Goal: Find specific page/section: Find specific page/section

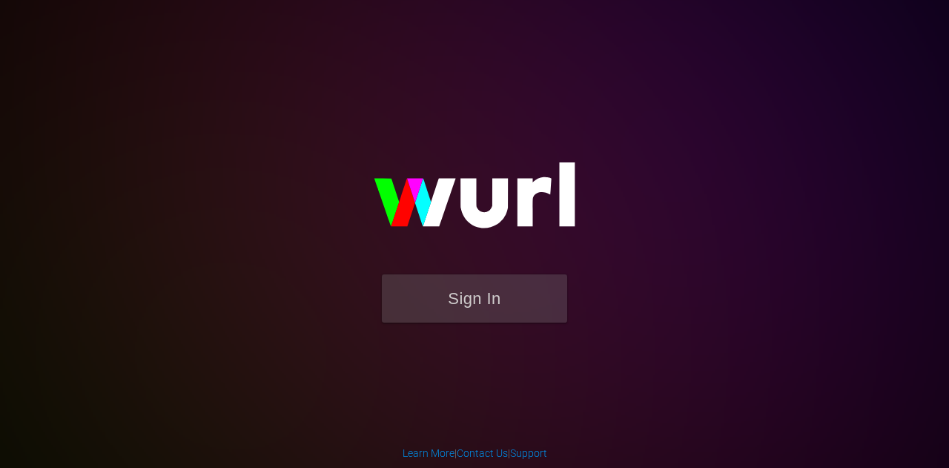
click at [462, 294] on button "Sign In" at bounding box center [474, 298] width 185 height 48
click at [446, 311] on button "Sign In" at bounding box center [474, 298] width 185 height 48
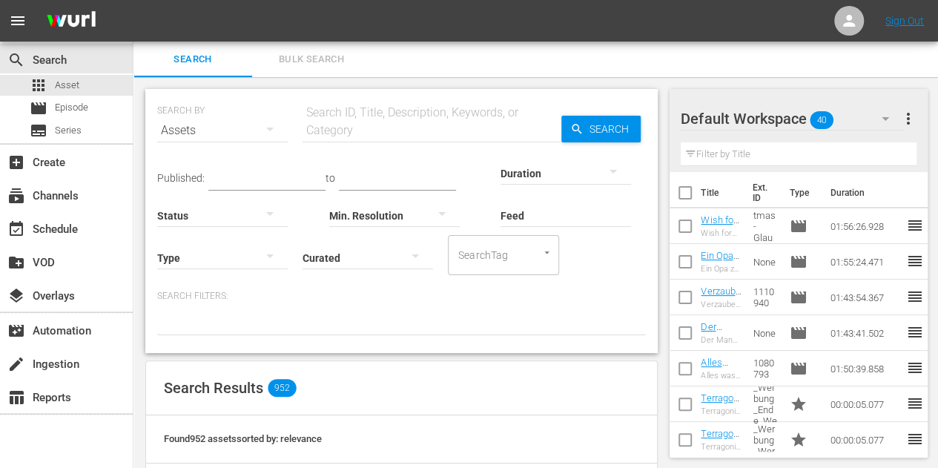
click at [885, 114] on icon "button" at bounding box center [885, 119] width 18 height 18
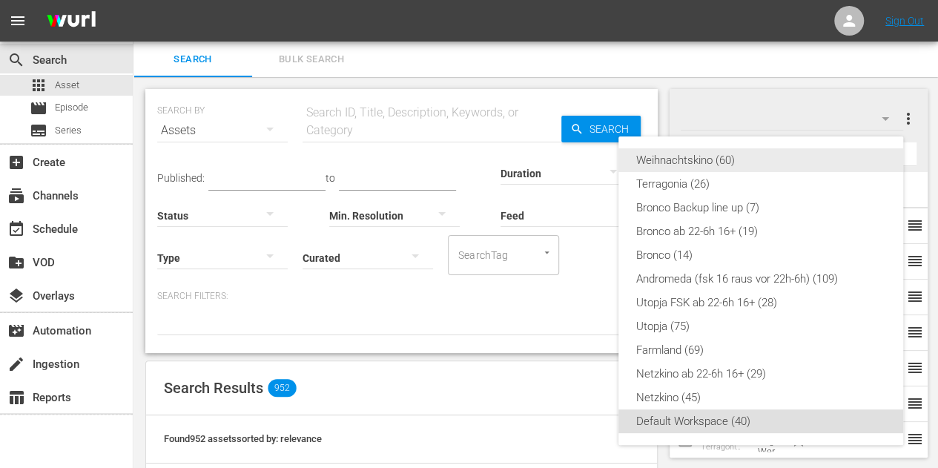
click at [684, 154] on div "Weihnachtskino (60)" at bounding box center [760, 160] width 249 height 24
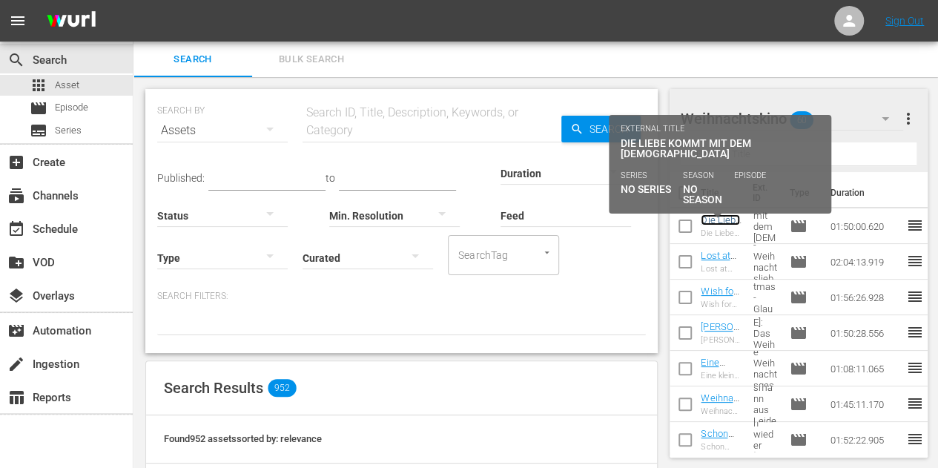
click at [710, 220] on link "Die Liebe kommt mit dem [DEMOGRAPHIC_DATA]" at bounding box center [720, 247] width 39 height 67
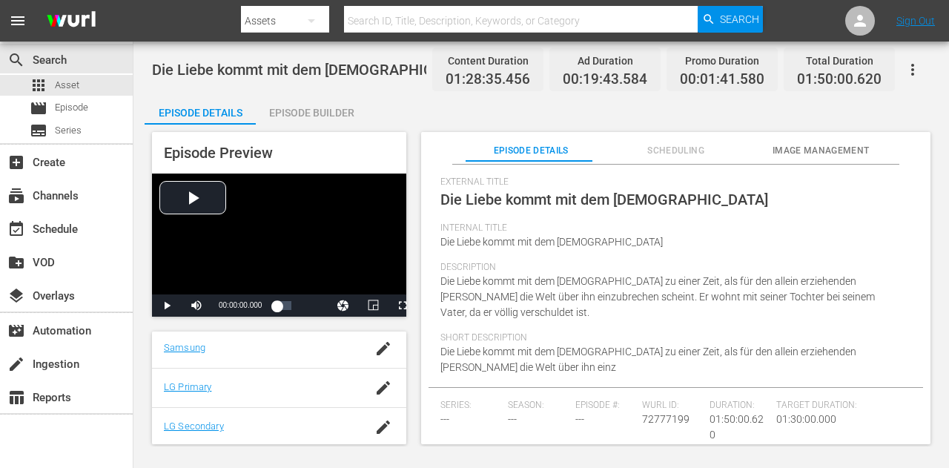
scroll to position [74, 0]
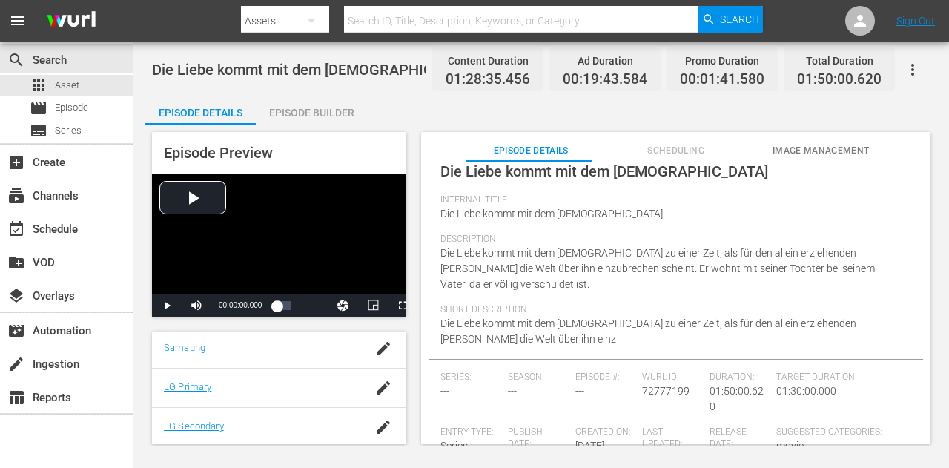
click at [678, 151] on span "Scheduling" at bounding box center [676, 151] width 131 height 16
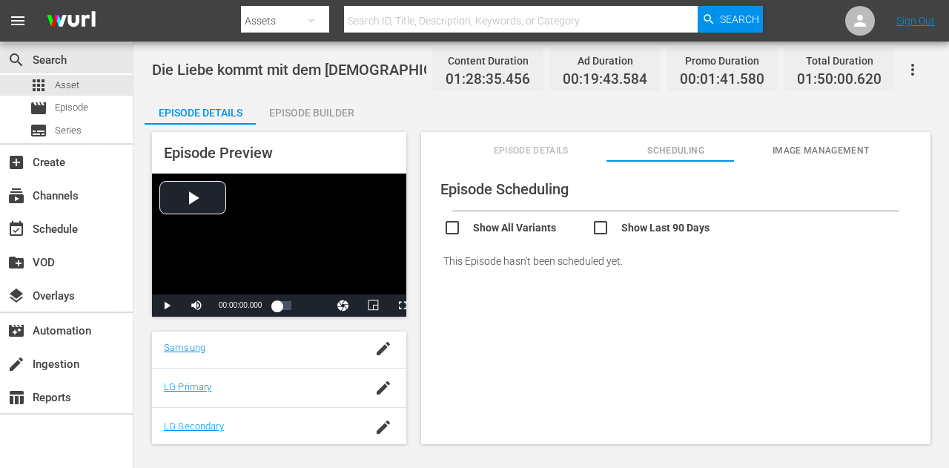
click at [531, 152] on span "Episode Details" at bounding box center [531, 151] width 131 height 16
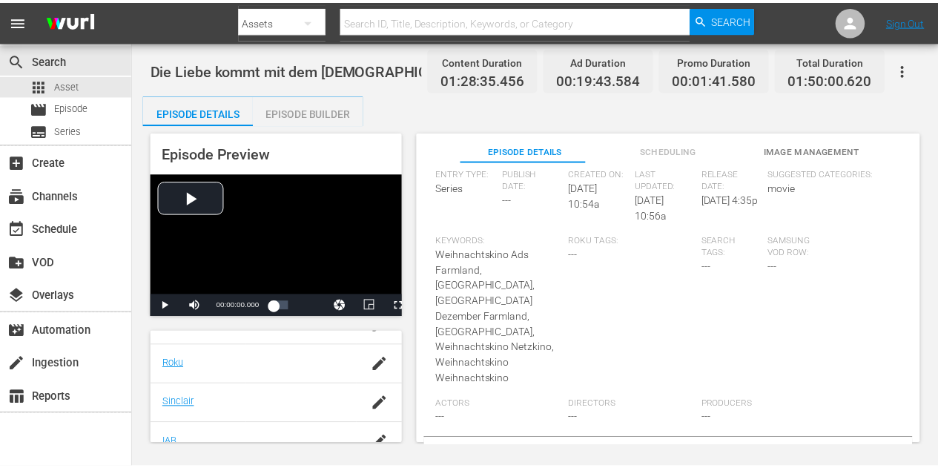
scroll to position [371, 0]
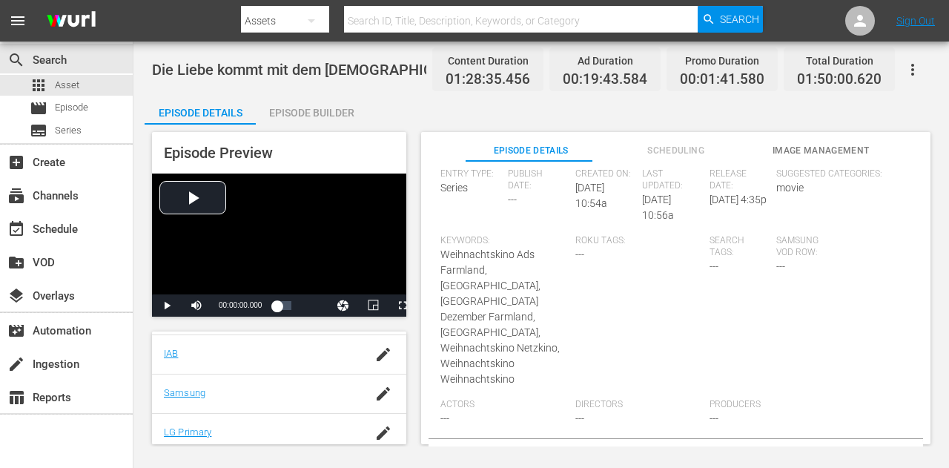
click at [286, 73] on span "Die Liebe kommt mit dem [DEMOGRAPHIC_DATA]" at bounding box center [316, 70] width 328 height 18
click at [286, 72] on span "Die Liebe kommt mit dem [DEMOGRAPHIC_DATA]" at bounding box center [316, 70] width 328 height 18
click at [285, 70] on span "Die Liebe kommt mit dem [DEMOGRAPHIC_DATA]" at bounding box center [316, 70] width 328 height 18
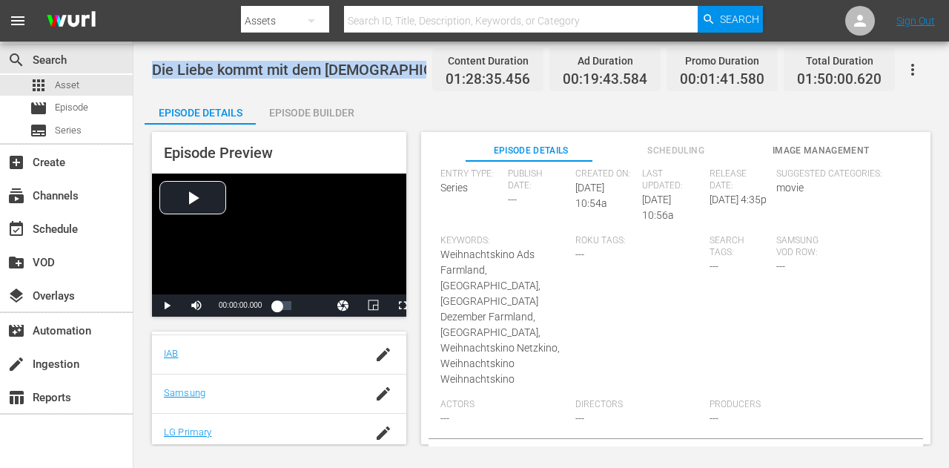
copy span "Die Liebe kommt mit dem [DEMOGRAPHIC_DATA]"
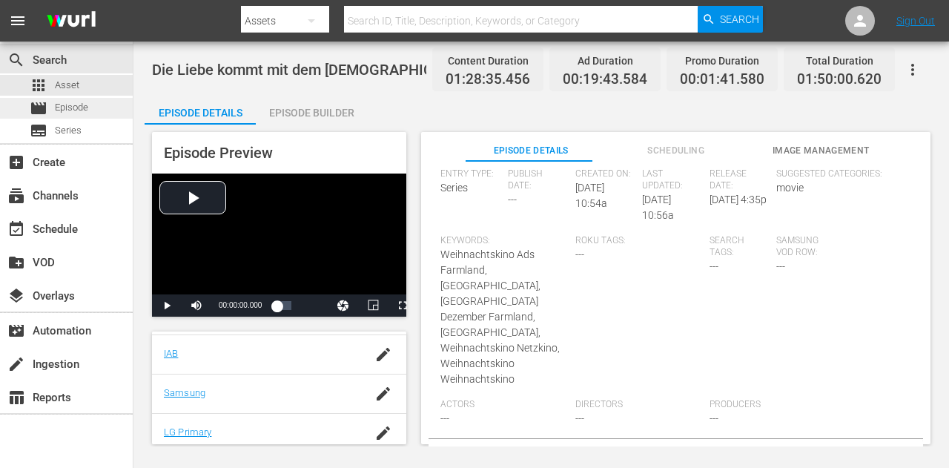
click at [70, 108] on span "Episode" at bounding box center [71, 107] width 33 height 15
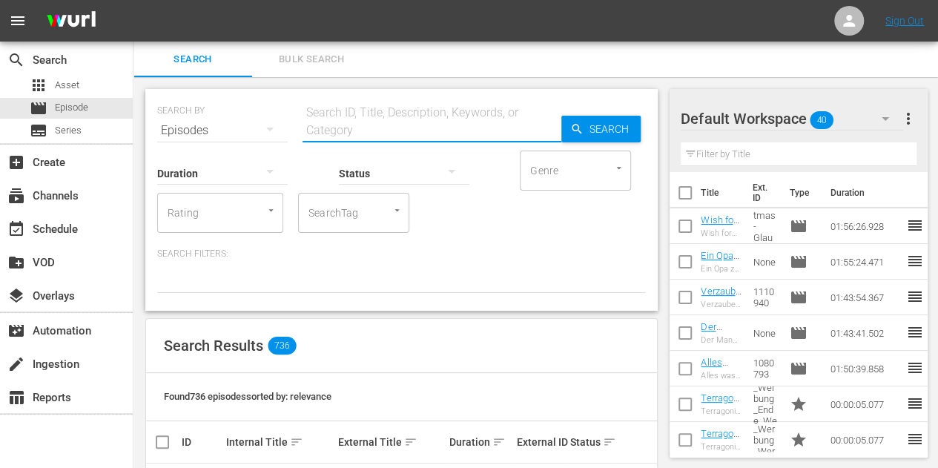
click at [362, 124] on input "text" at bounding box center [432, 131] width 259 height 36
paste input "Die Liebe kommt mit dem [DEMOGRAPHIC_DATA]"
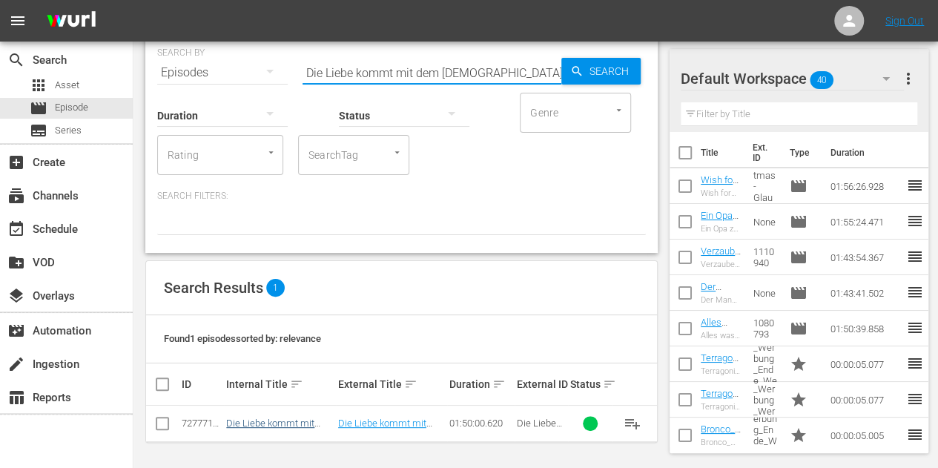
type input "Die Liebe kommt mit dem [DEMOGRAPHIC_DATA]"
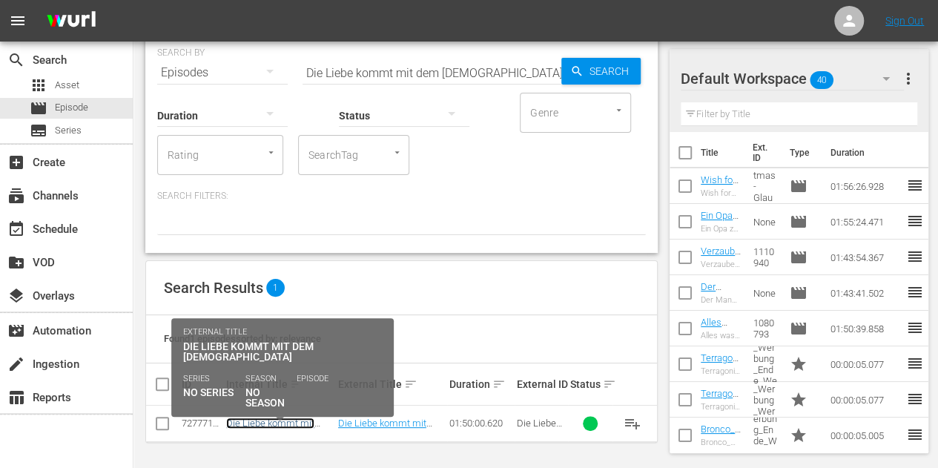
click at [261, 423] on link "Die Liebe kommt mit dem [DEMOGRAPHIC_DATA]" at bounding box center [275, 433] width 98 height 33
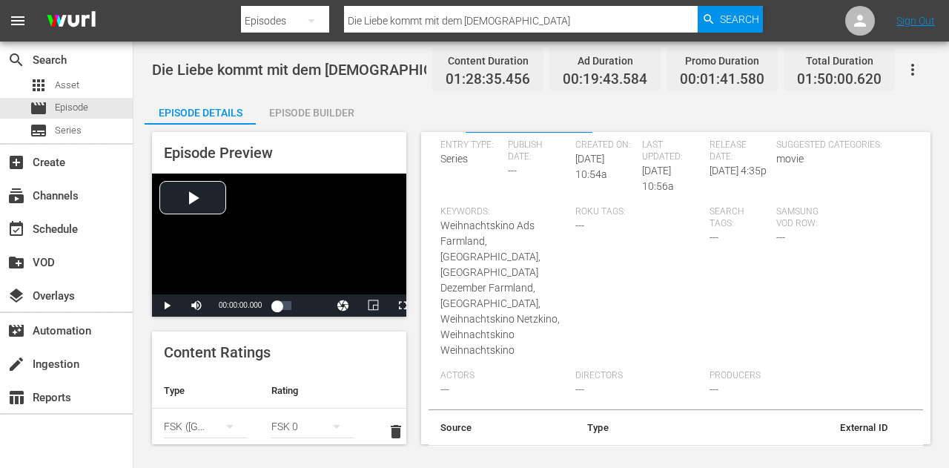
scroll to position [258, 0]
